Goal: Task Accomplishment & Management: Use online tool/utility

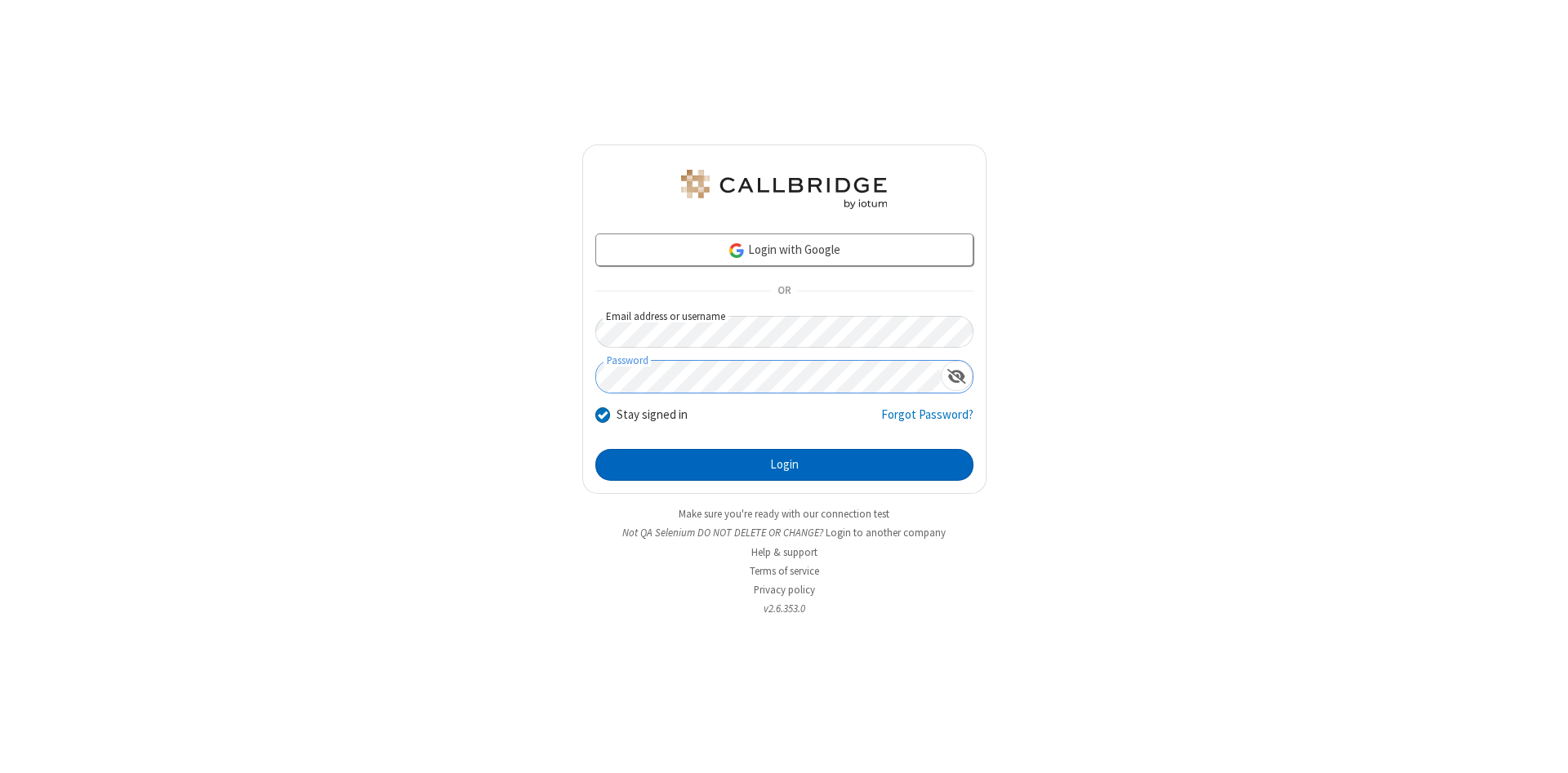
click at [784, 465] on button "Login" at bounding box center [784, 465] width 378 height 32
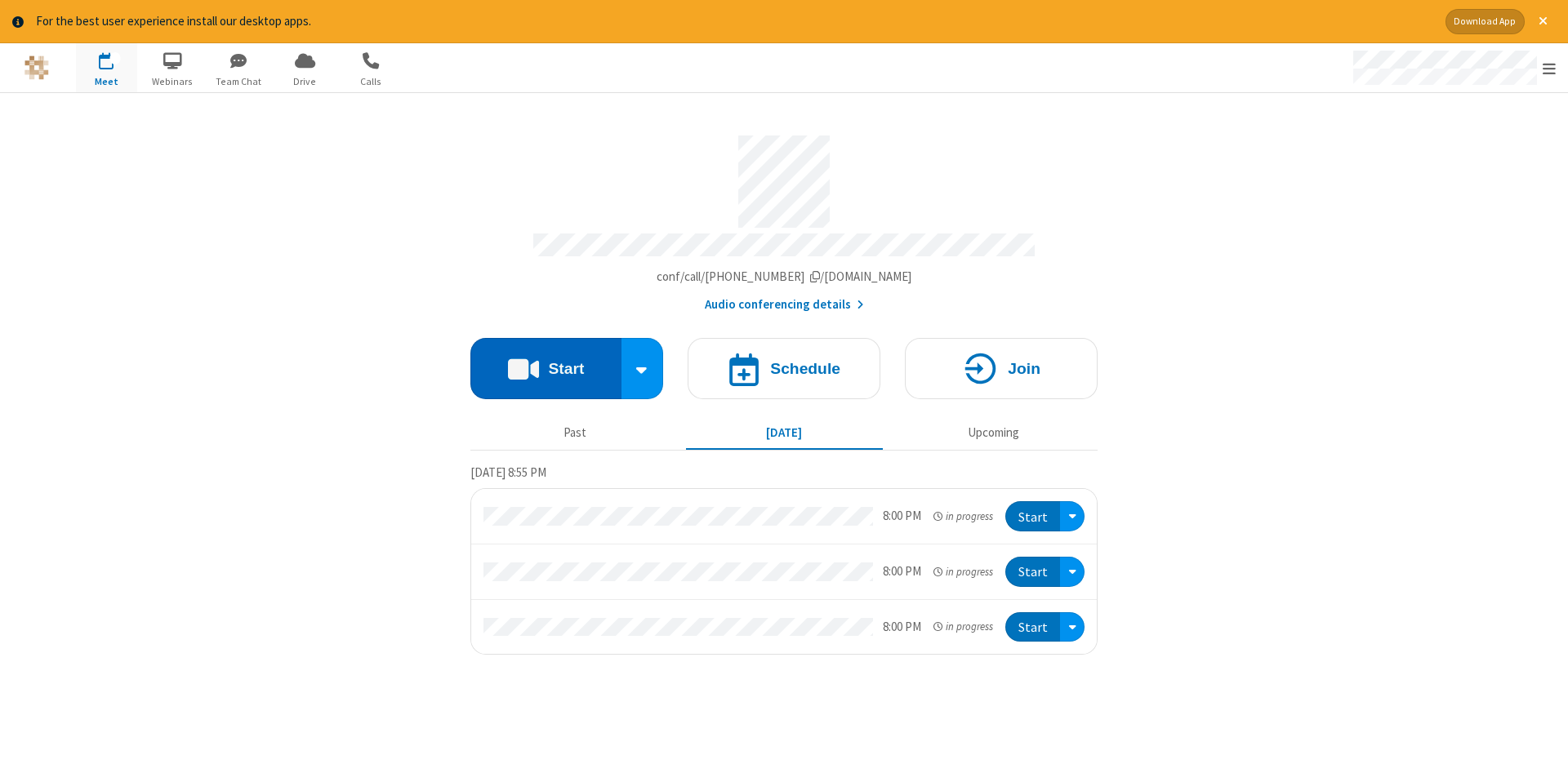
click at [546, 363] on button "Start" at bounding box center [546, 368] width 151 height 61
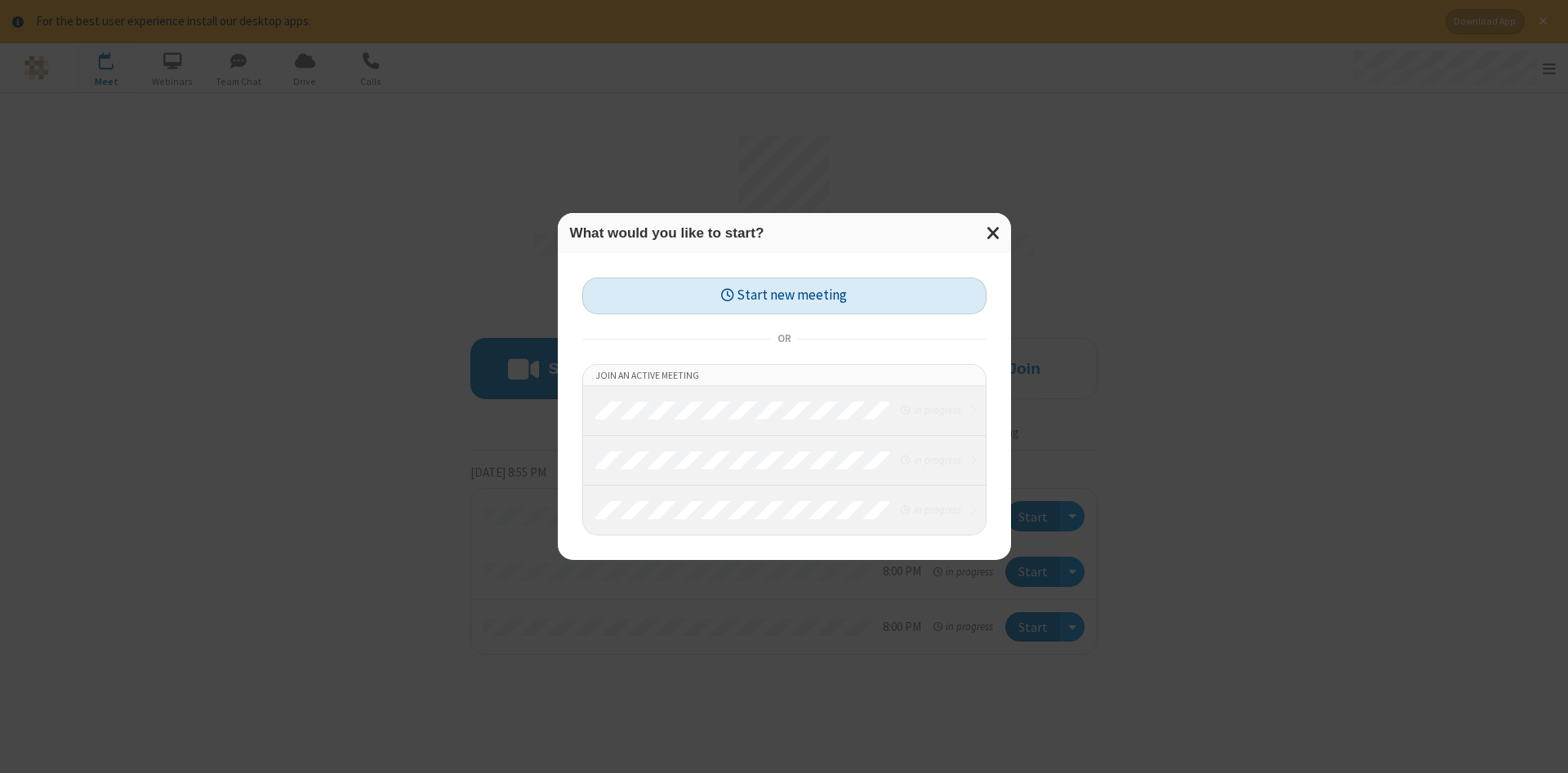
click at [784, 296] on button "Start new meeting" at bounding box center [784, 296] width 404 height 37
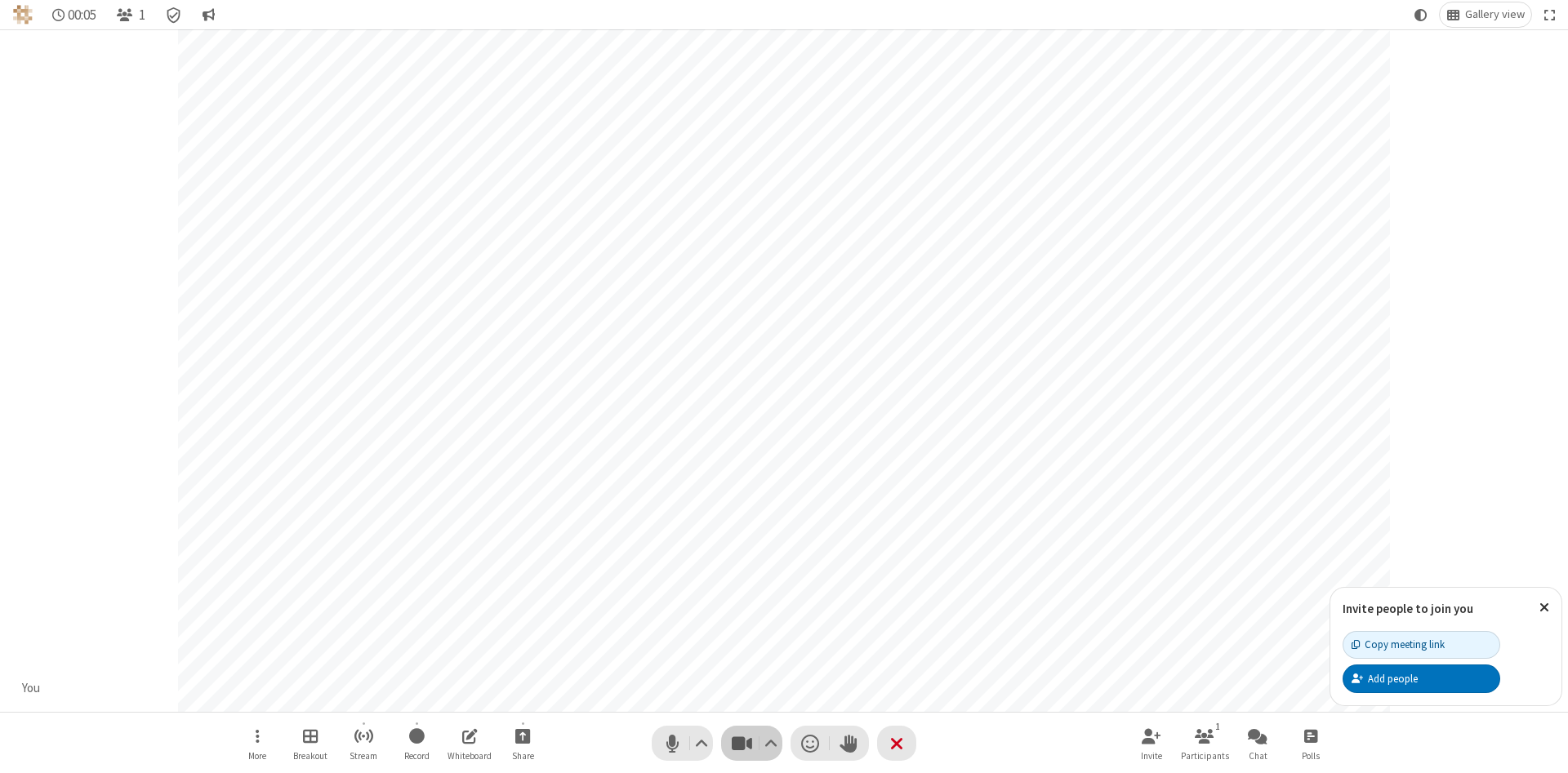
click at [742, 743] on span "Stop video (Alt+V)" at bounding box center [742, 743] width 25 height 24
click at [742, 743] on span "Start video (Alt+V)" at bounding box center [742, 743] width 25 height 24
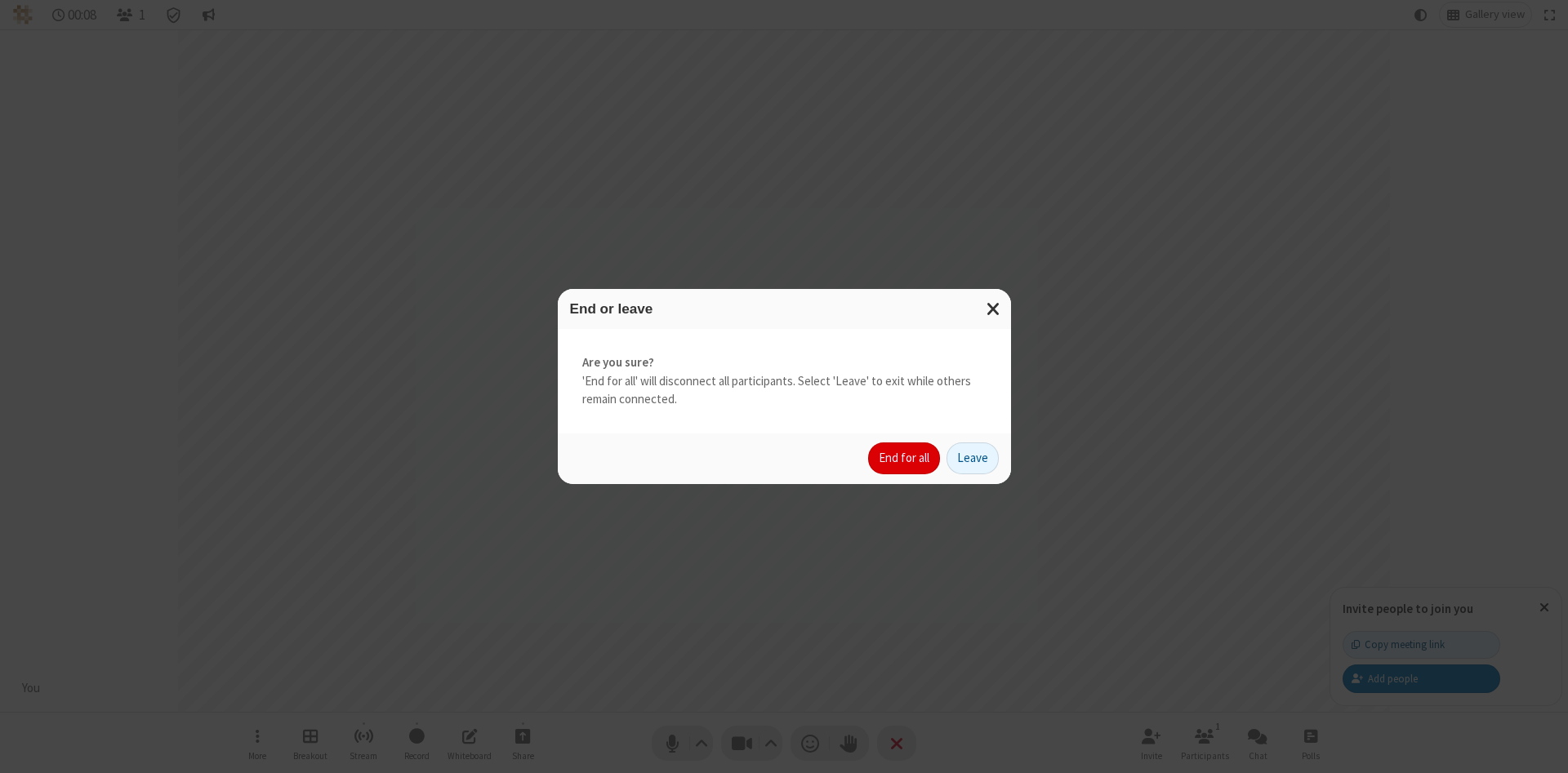
click at [905, 458] on button "End for all" at bounding box center [904, 458] width 72 height 32
